Goal: Task Accomplishment & Management: Manage account settings

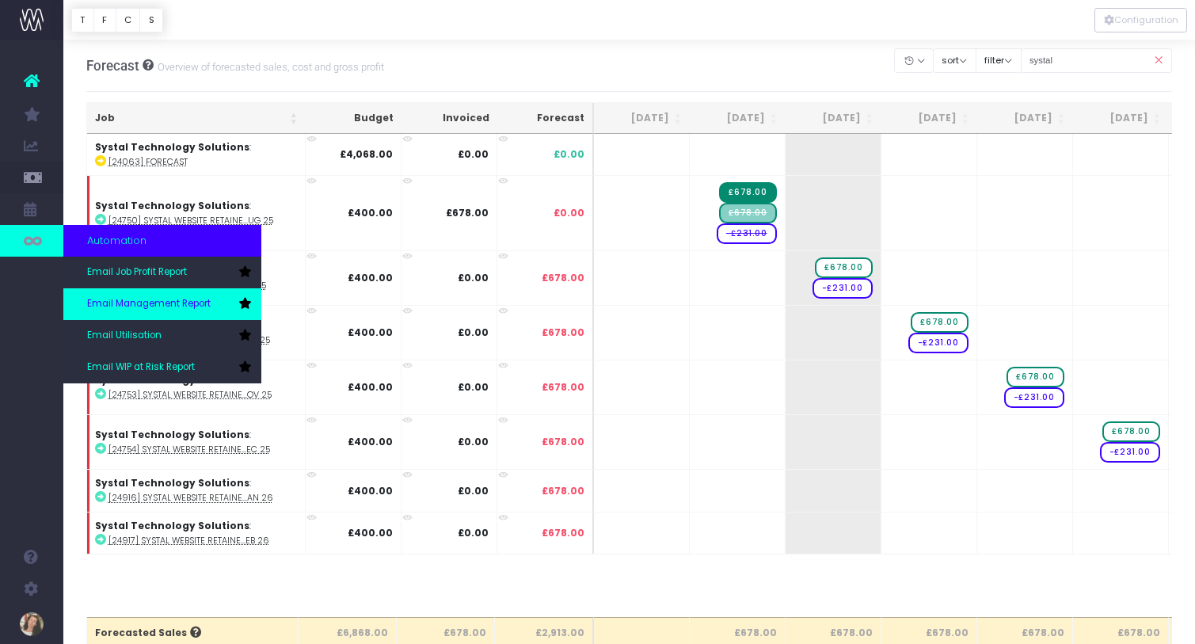
click at [138, 302] on span "Email Management Report" at bounding box center [149, 304] width 124 height 14
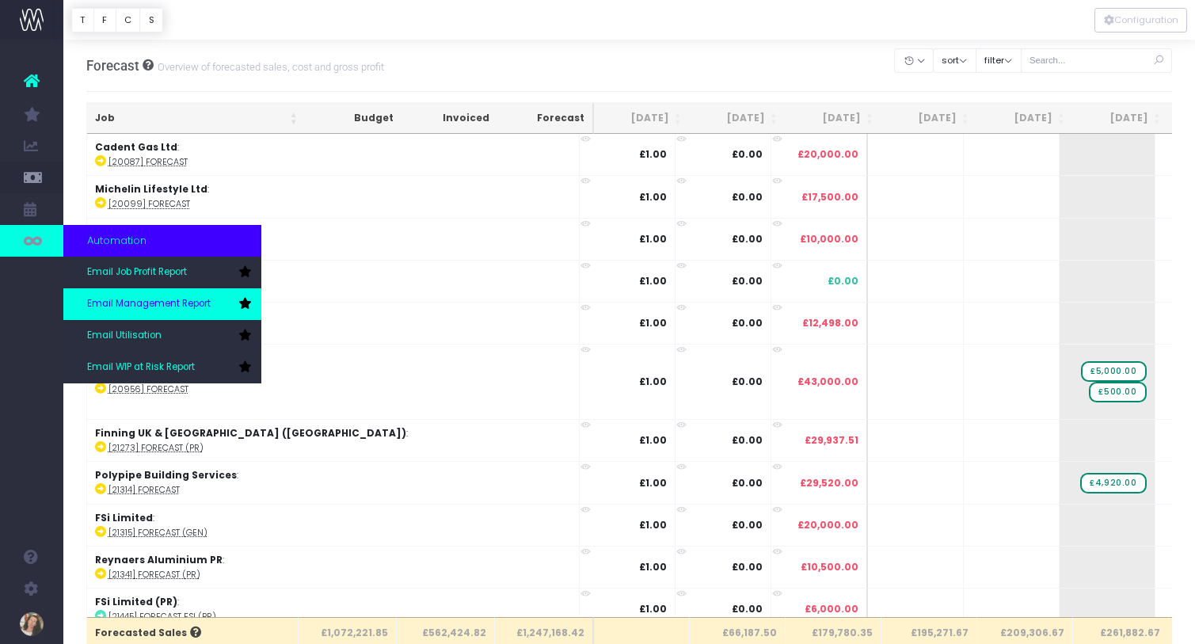
click at [181, 304] on span "Email Management Report" at bounding box center [149, 304] width 124 height 14
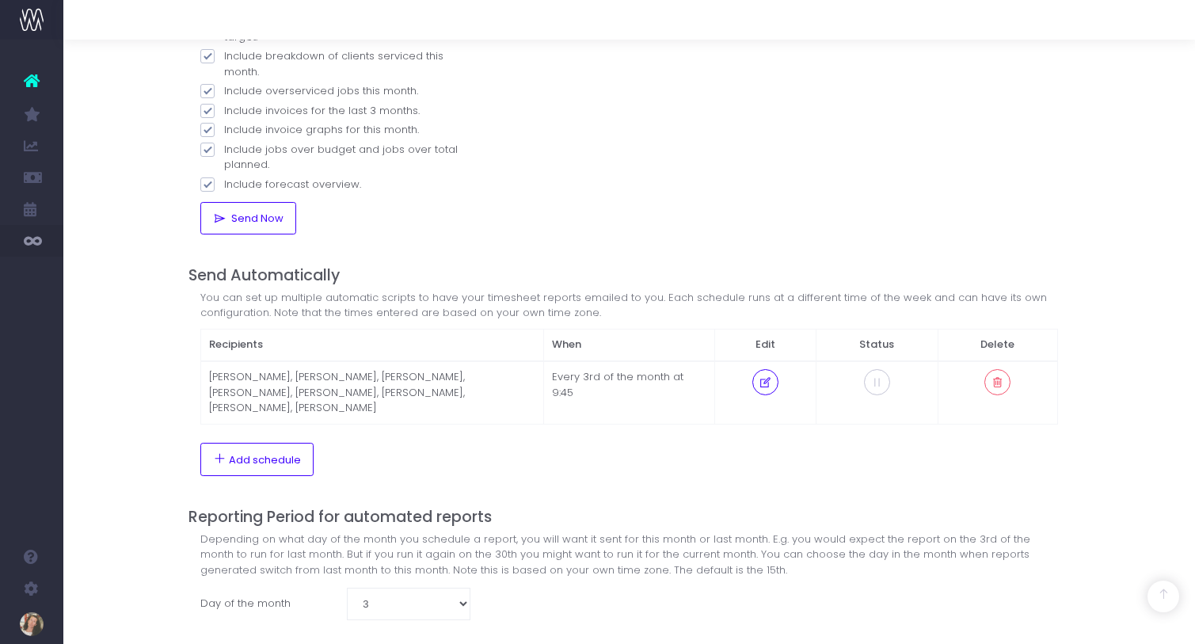
scroll to position [287, 0]
click at [767, 384] on icon at bounding box center [765, 384] width 13 height 0
select select "9"
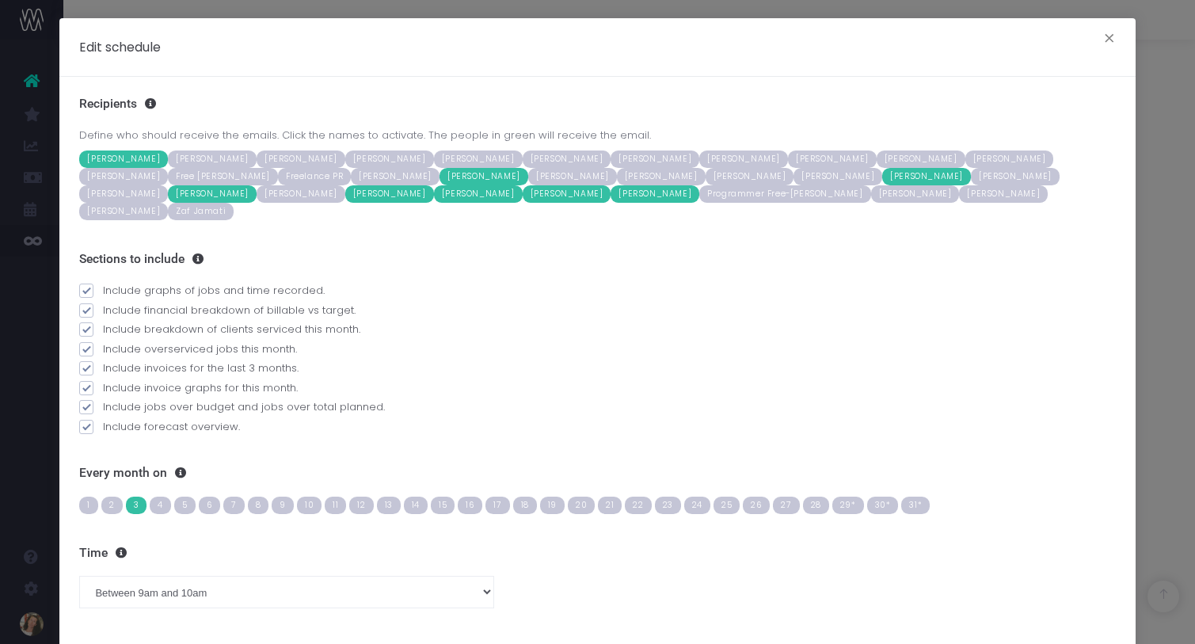
click at [882, 175] on span "Kess Crighton" at bounding box center [926, 176] width 89 height 17
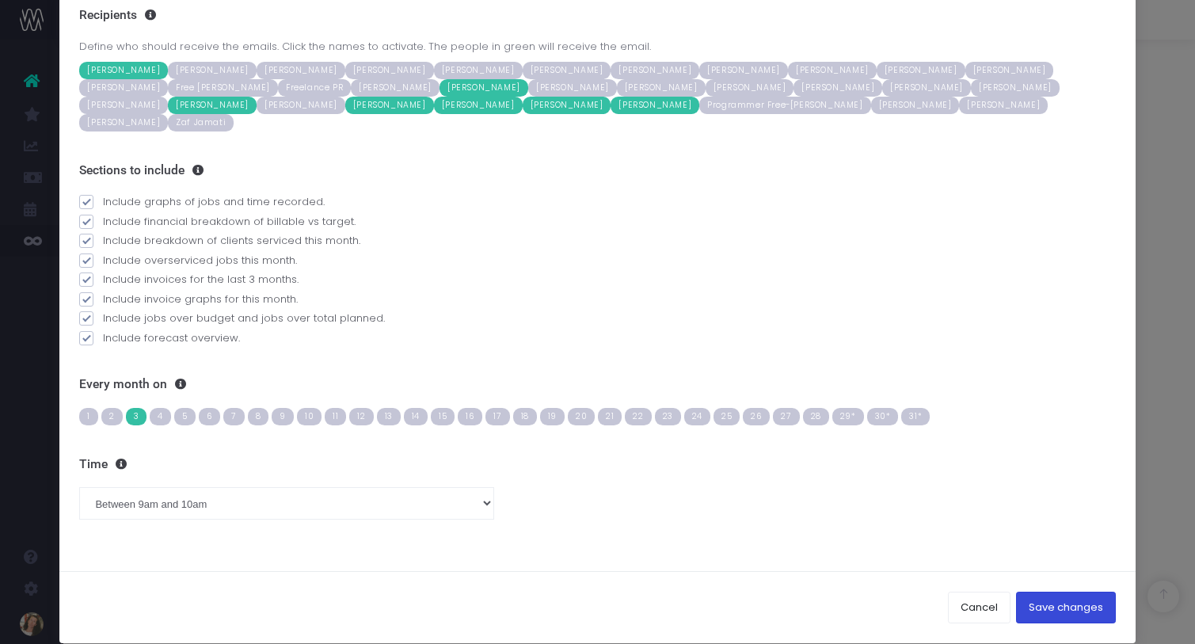
click at [1079, 592] on button "Save changes" at bounding box center [1066, 608] width 100 height 32
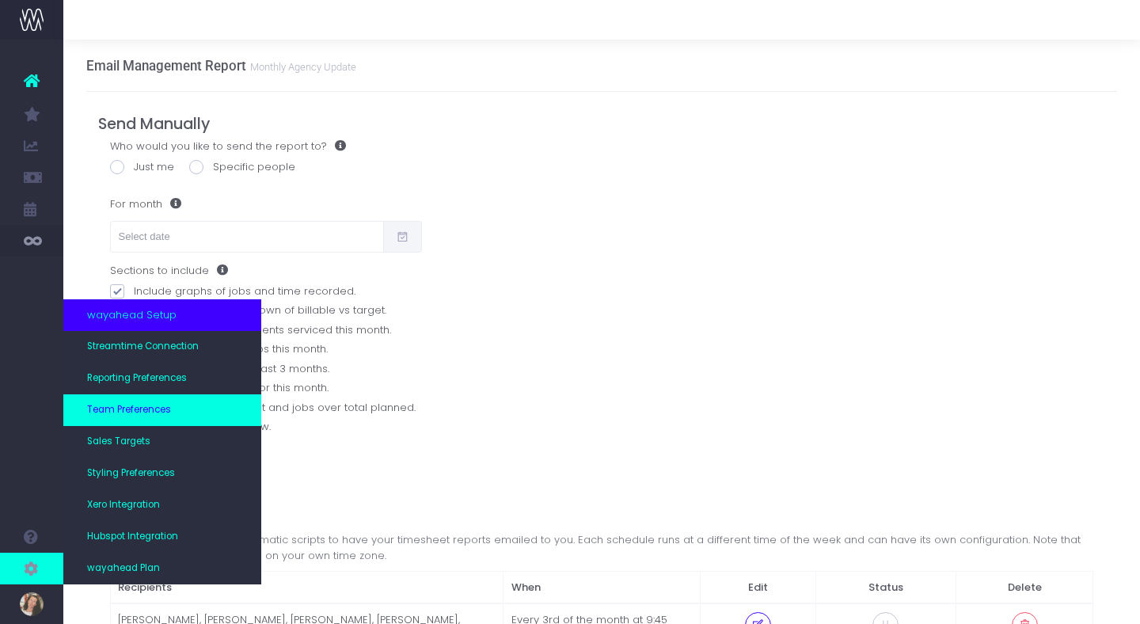
click at [131, 413] on span "Team Preferences" at bounding box center [129, 410] width 84 height 14
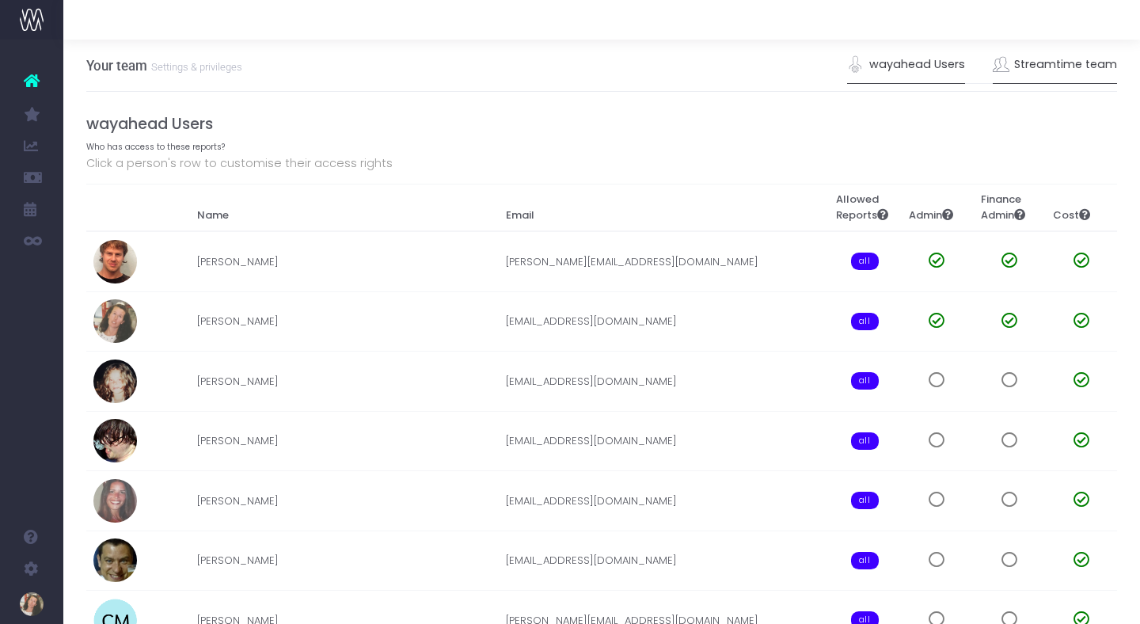
click at [1102, 61] on link "Streamtime team" at bounding box center [1055, 65] width 125 height 36
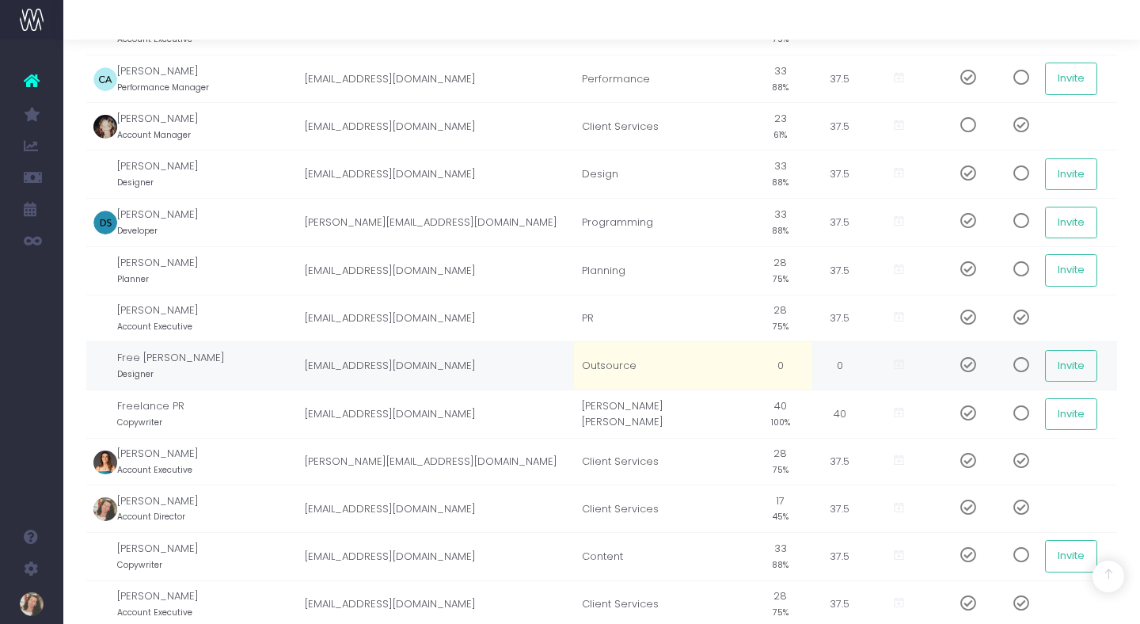
scroll to position [449, 0]
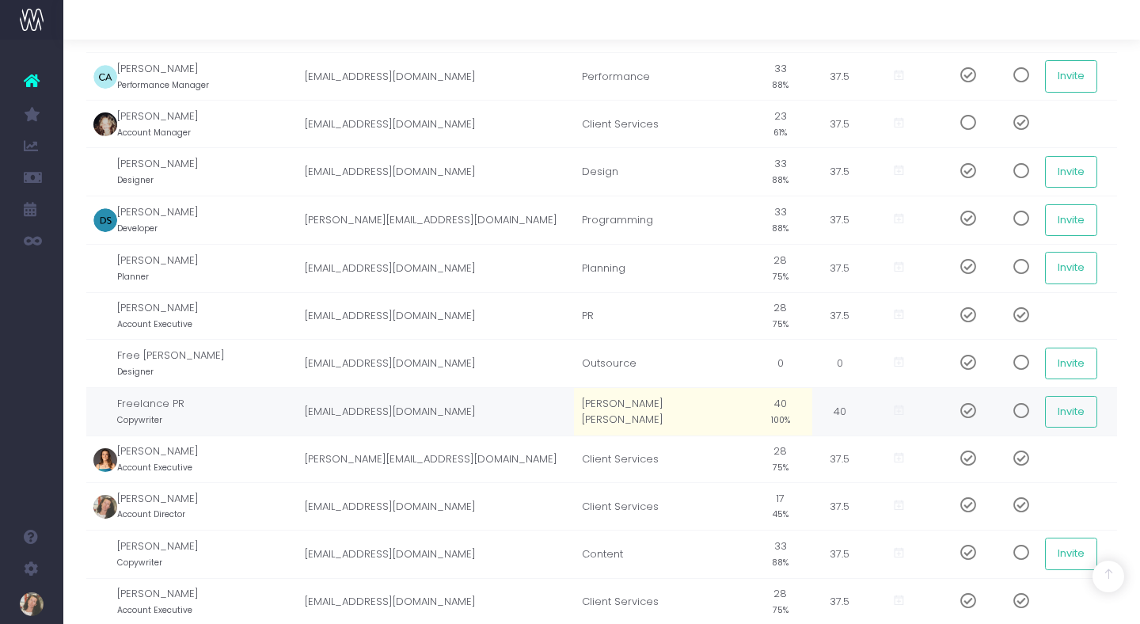
click at [666, 416] on td "[PERSON_NAME] [PERSON_NAME]" at bounding box center [661, 411] width 175 height 48
type input "PR"
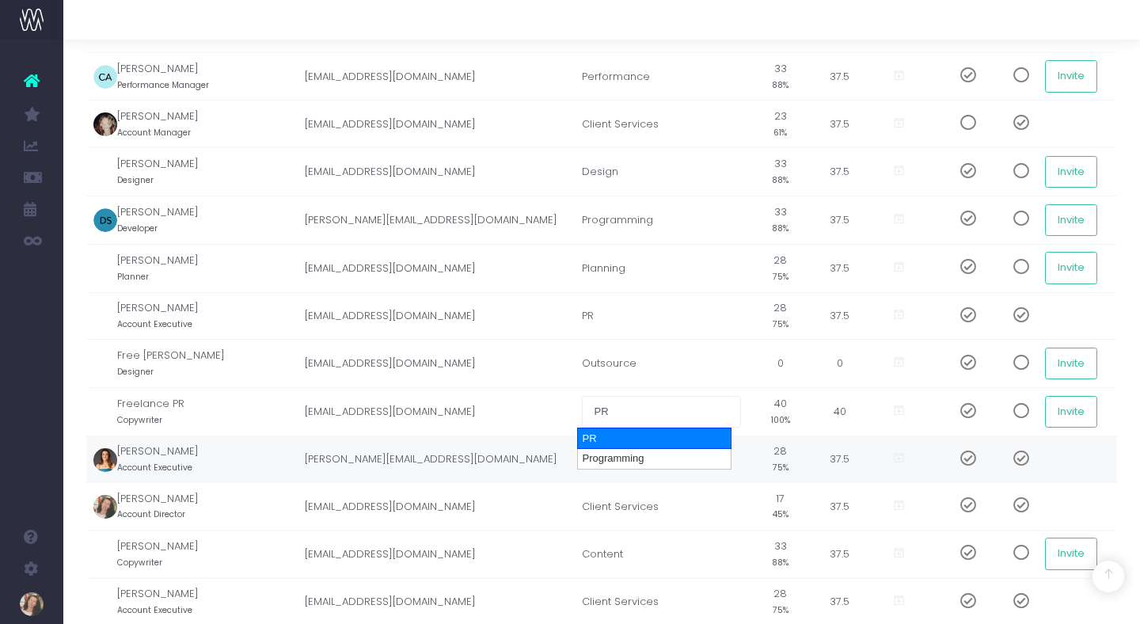
click at [664, 440] on div "PR" at bounding box center [654, 439] width 154 height 22
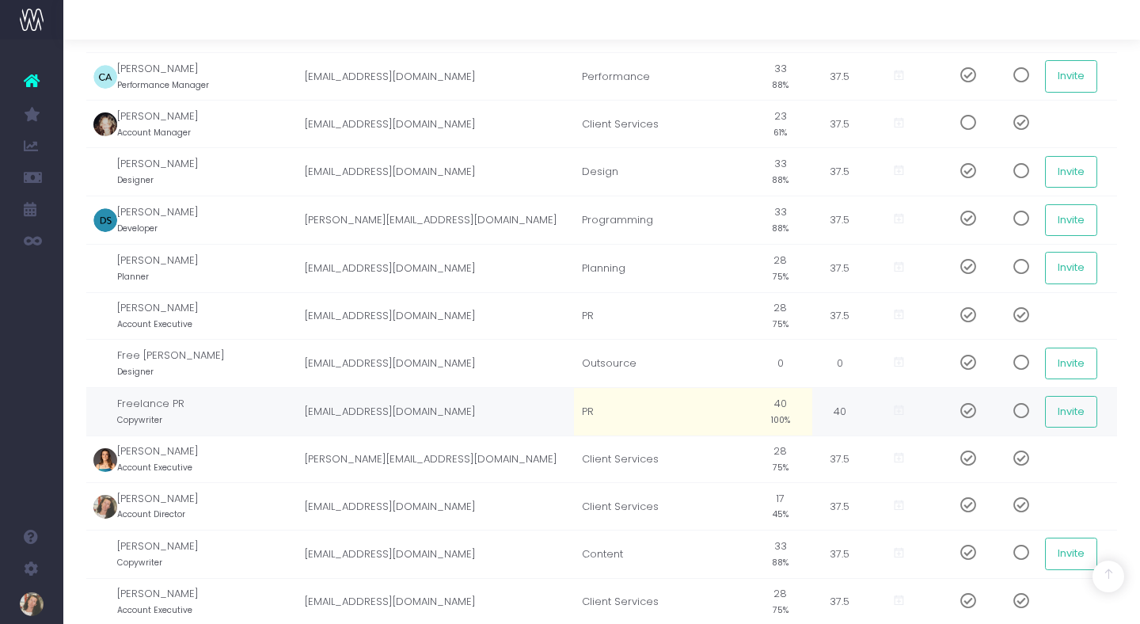
click at [775, 410] on td "40 100%" at bounding box center [780, 411] width 63 height 48
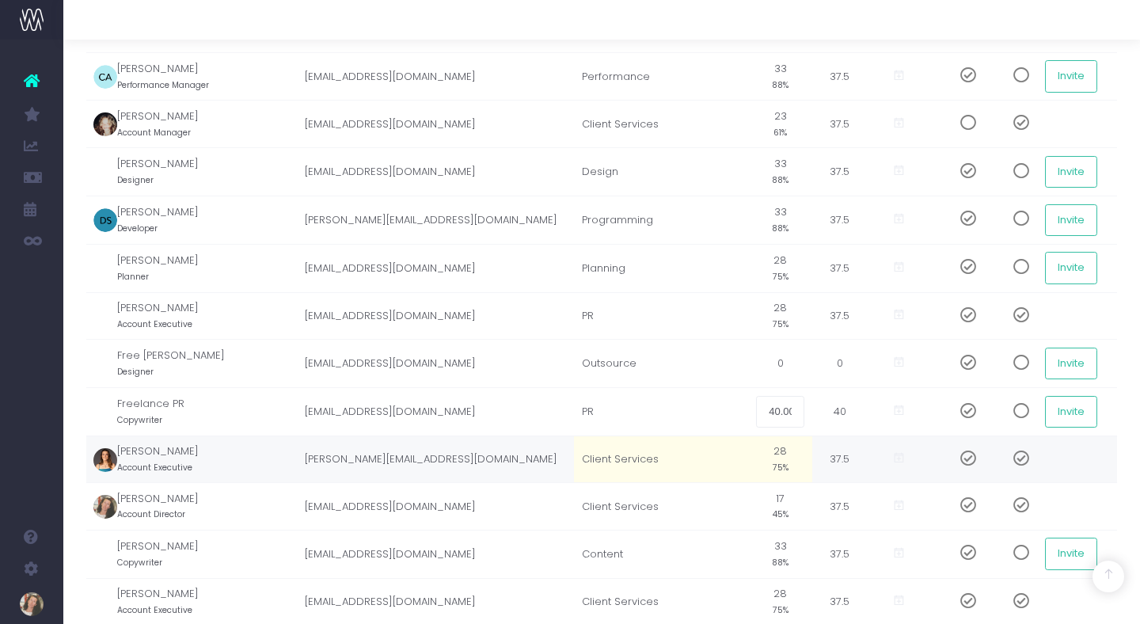
type input "0"
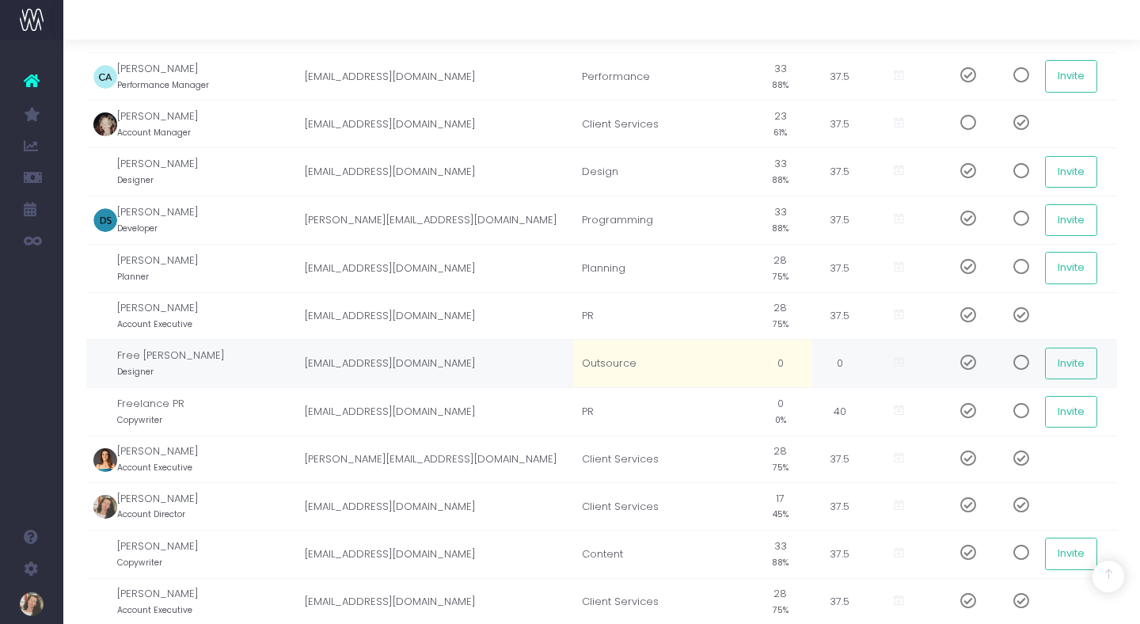
click at [868, 369] on td at bounding box center [899, 364] width 63 height 48
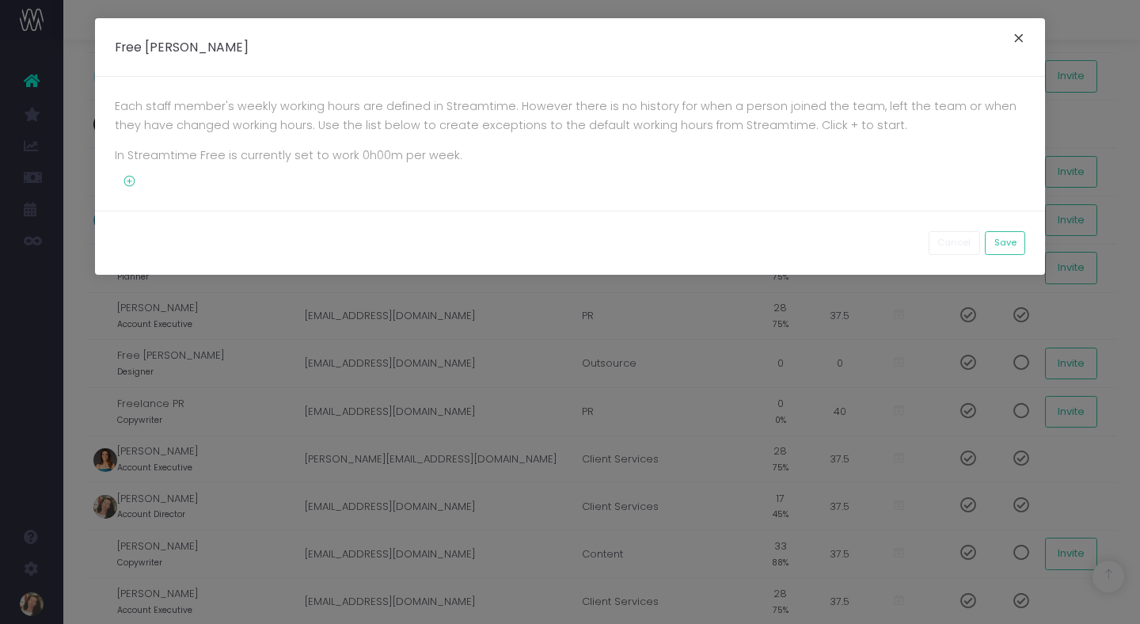
click at [1019, 40] on button "×" at bounding box center [1019, 40] width 33 height 25
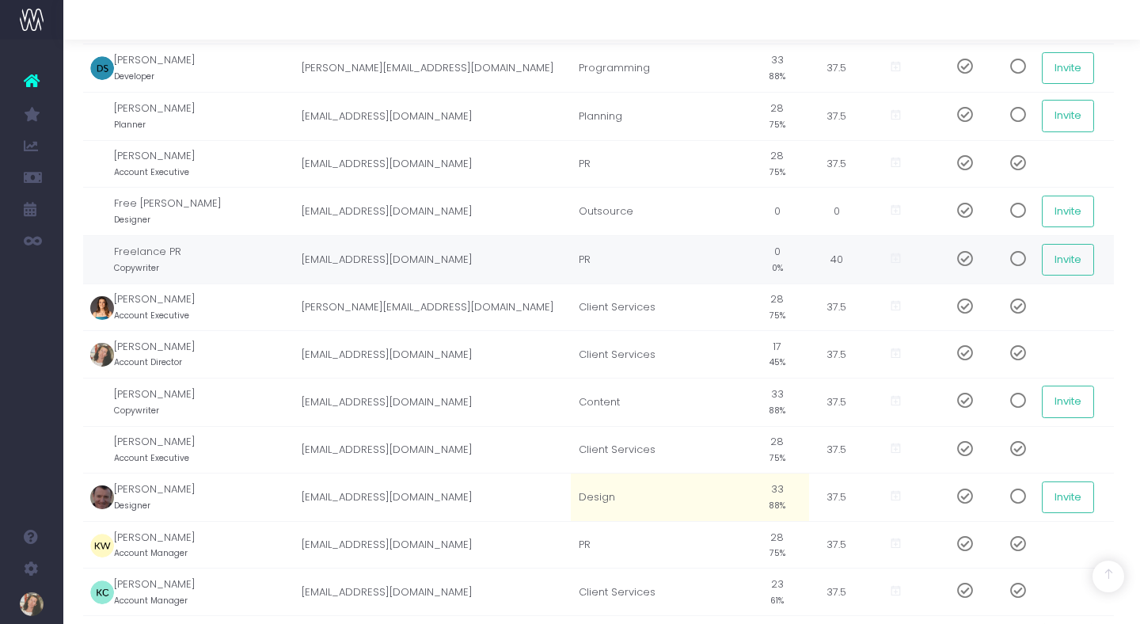
scroll to position [592, 3]
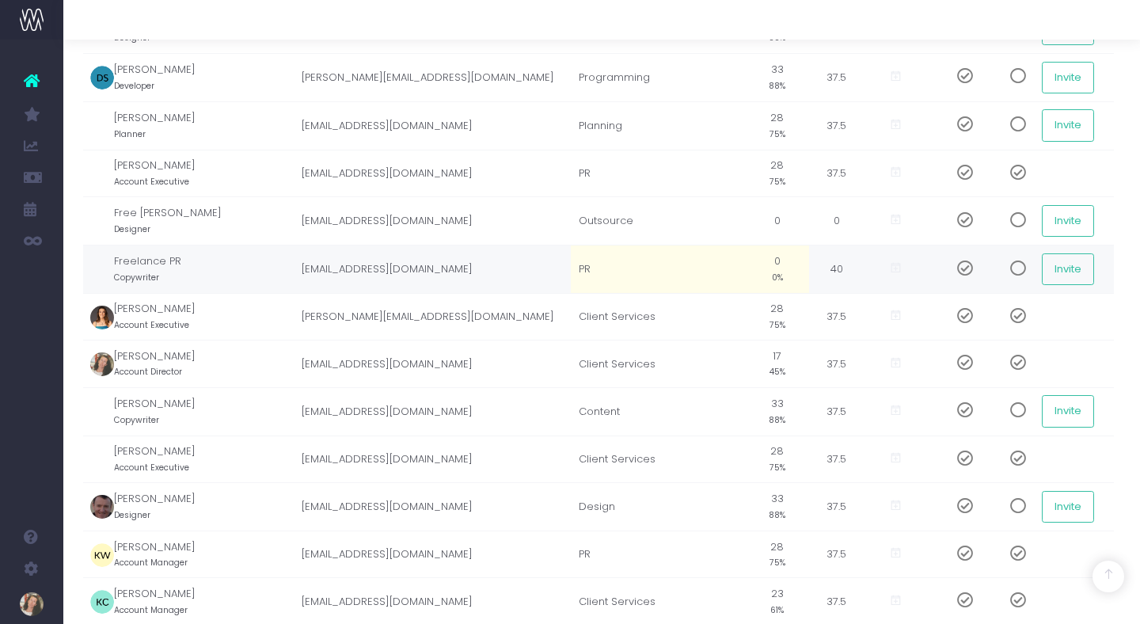
click at [809, 271] on td "40" at bounding box center [836, 269] width 55 height 48
click at [809, 268] on td "40" at bounding box center [836, 269] width 55 height 48
click at [809, 265] on td "40" at bounding box center [836, 269] width 55 height 48
click at [809, 276] on td "40" at bounding box center [836, 269] width 55 height 48
click at [809, 270] on td "40" at bounding box center [836, 269] width 55 height 48
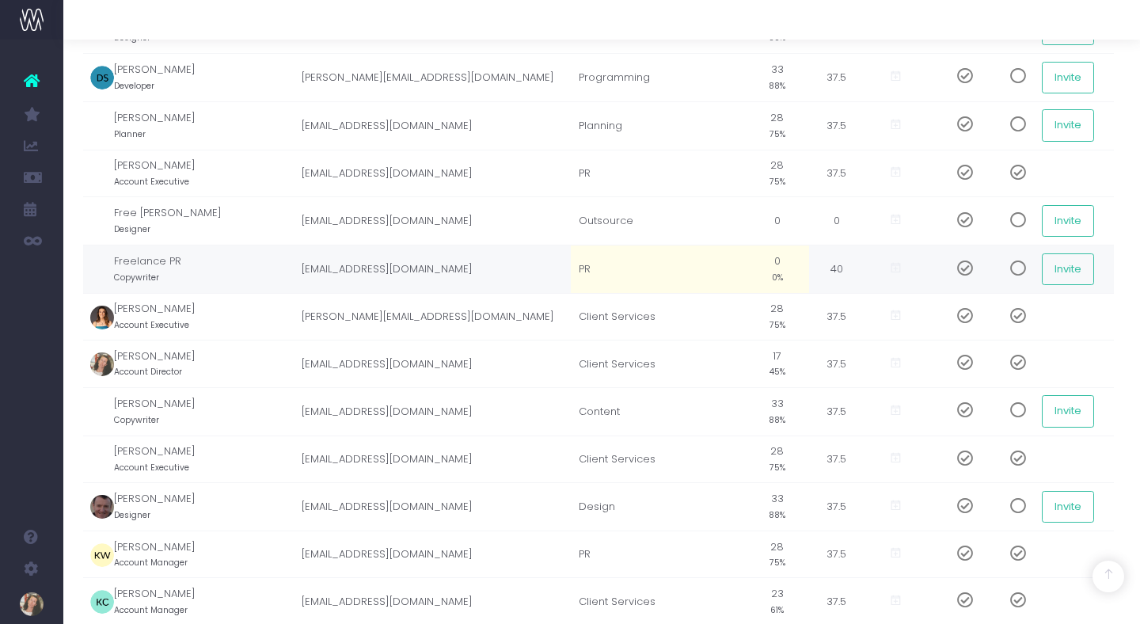
click at [809, 268] on td "40" at bounding box center [836, 269] width 55 height 48
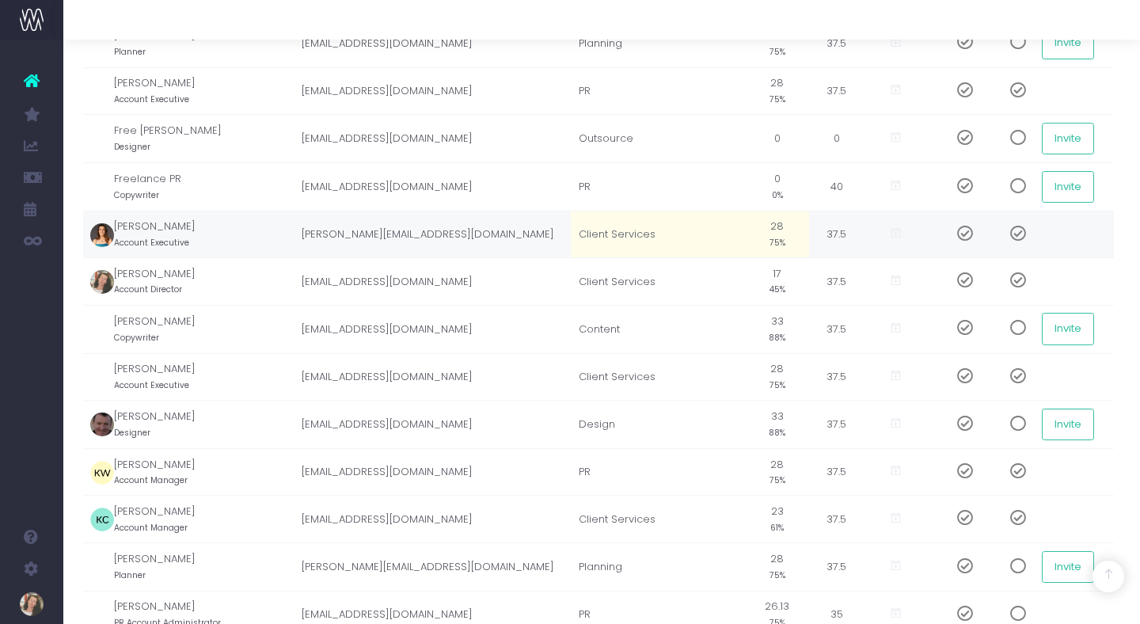
scroll to position [590, 3]
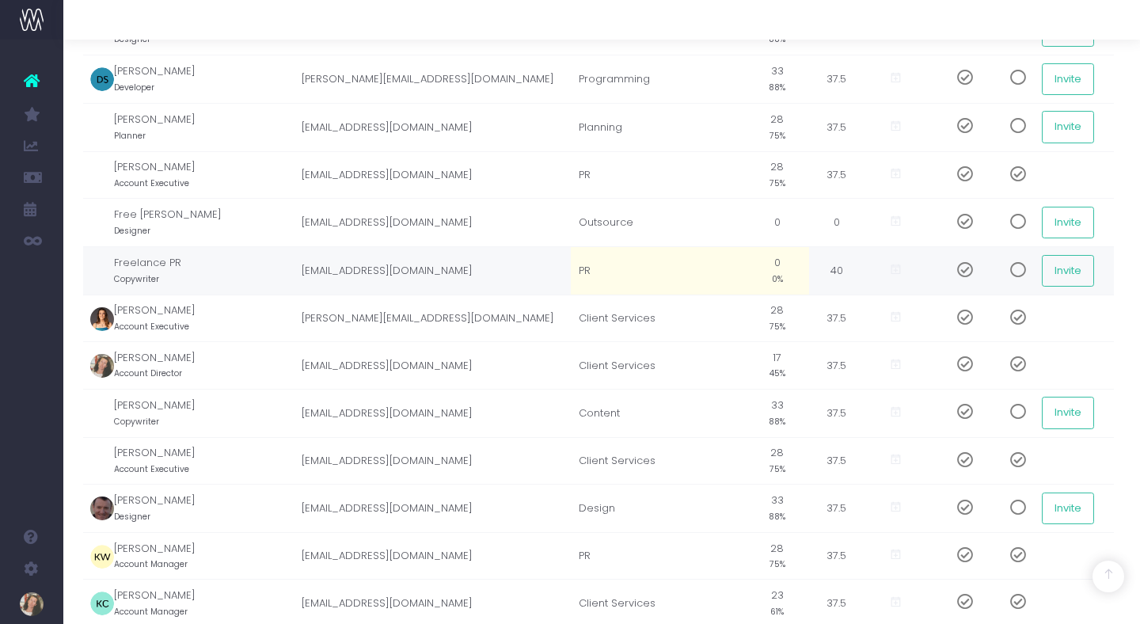
click at [641, 274] on td "PR" at bounding box center [658, 270] width 175 height 48
type input "Outsource"
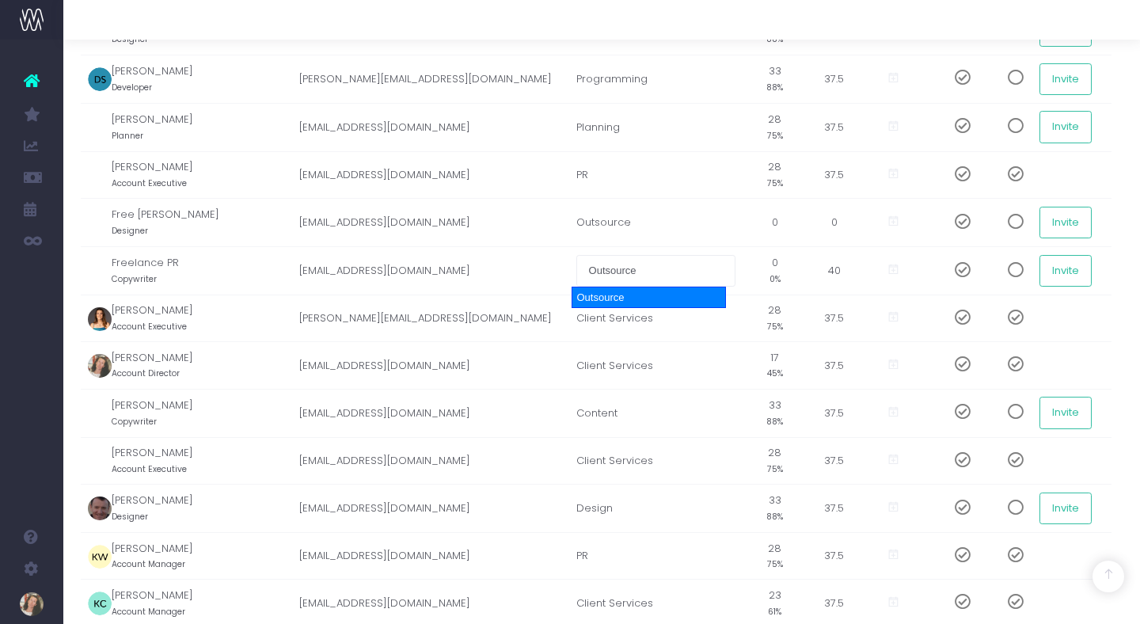
click at [644, 293] on div "Outsource" at bounding box center [649, 298] width 154 height 22
click at [538, 14] on div at bounding box center [601, 20] width 1077 height 40
drag, startPoint x: 36, startPoint y: 175, endPoint x: 90, endPoint y: 153, distance: 58.2
click at [36, 175] on icon at bounding box center [32, 177] width 16 height 17
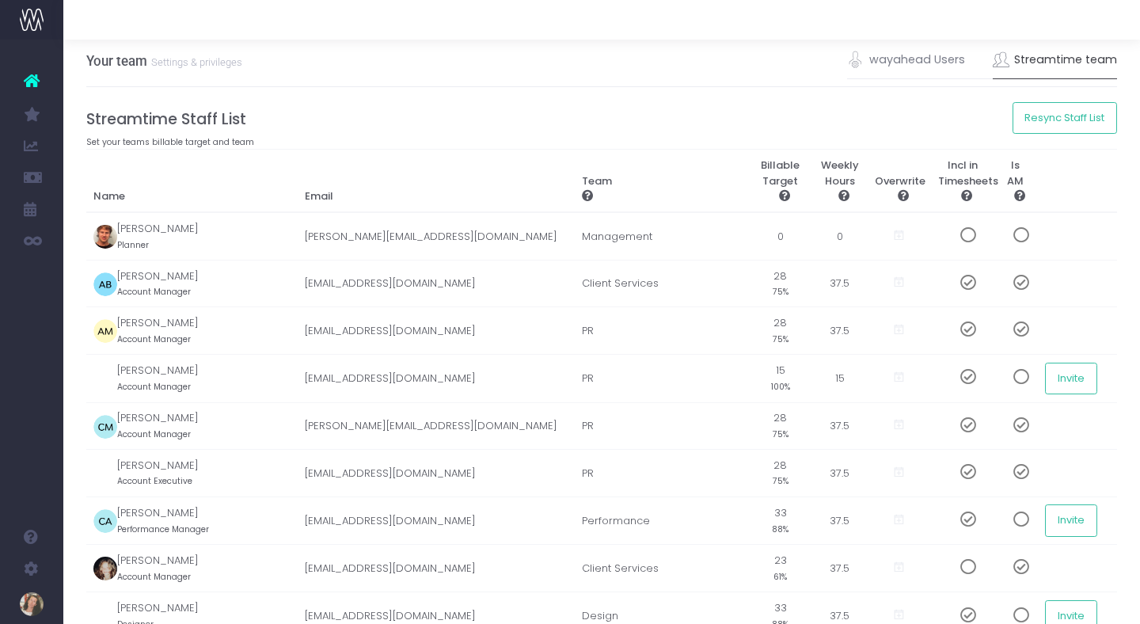
click at [40, 72] on link at bounding box center [31, 80] width 63 height 35
